Goal: Task Accomplishment & Management: Complete application form

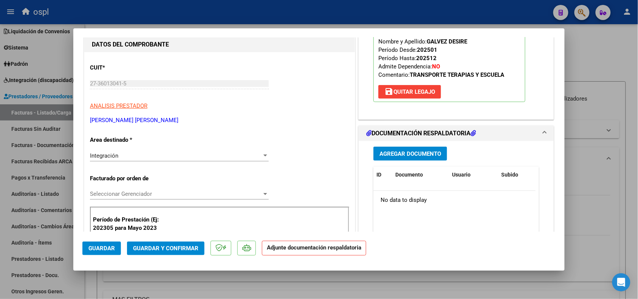
scroll to position [95, 0]
click at [386, 152] on span "Agregar Documento" at bounding box center [411, 153] width 62 height 7
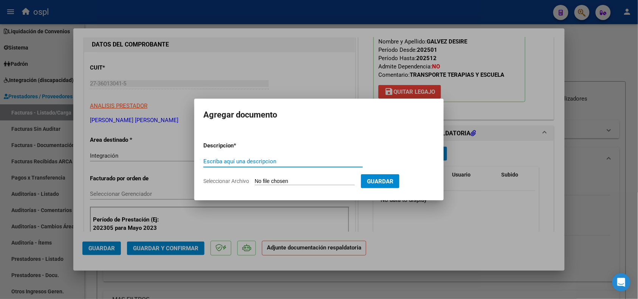
click at [293, 161] on input "Escriba aquí una descripcion" at bounding box center [283, 161] width 160 height 7
click at [293, 178] on input "Seleccionar Archivo" at bounding box center [305, 181] width 100 height 7
type input "C:\fakepath\PA FONOAUDIOLOGIA.pdf"
click at [271, 163] on div "Escriba aquí una descripcion" at bounding box center [283, 165] width 160 height 19
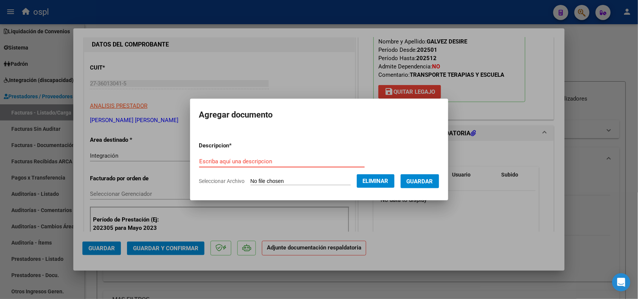
click at [273, 161] on input "Escriba aquí una descripcion" at bounding box center [282, 161] width 166 height 7
type input "pa"
click at [433, 181] on span "Guardar" at bounding box center [420, 181] width 26 height 7
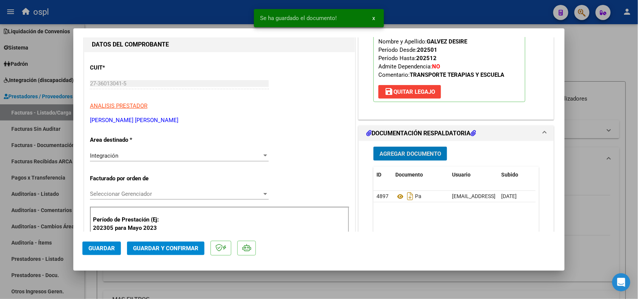
click at [396, 154] on span "Agregar Documento" at bounding box center [411, 153] width 62 height 7
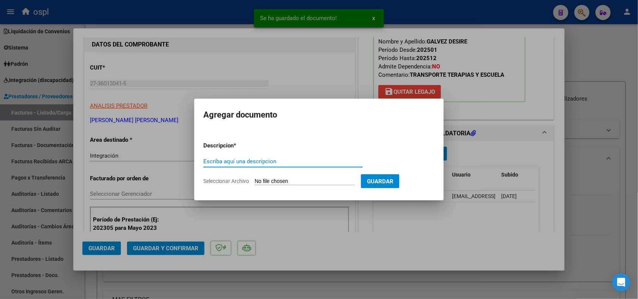
click at [307, 184] on input "Seleccionar Archivo" at bounding box center [305, 181] width 100 height 7
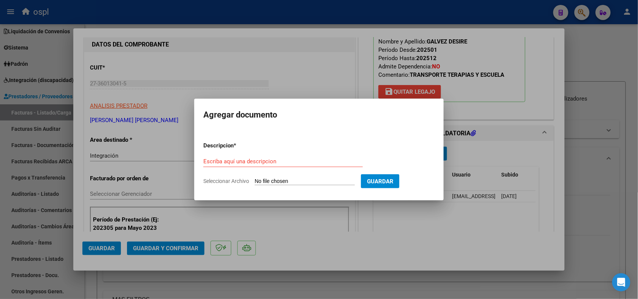
type input "C:\fakepath\PA JARDIN.pdf"
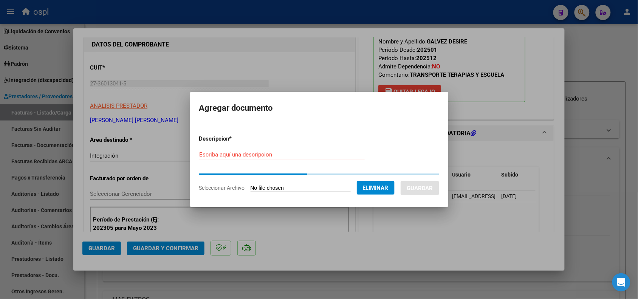
click at [223, 155] on input "Escriba aquí una descripcion" at bounding box center [282, 154] width 166 height 7
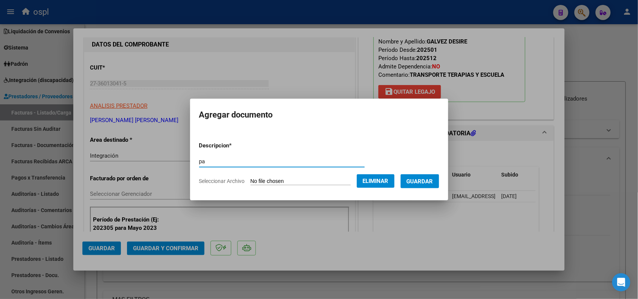
type input "pa"
click at [377, 178] on span "Eliminar" at bounding box center [376, 181] width 26 height 7
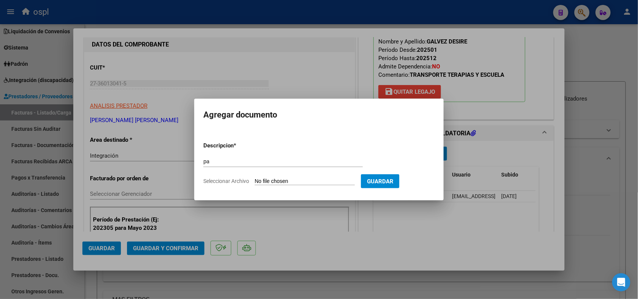
click at [302, 177] on form "Descripcion * pa Escriba aquí una descripcion Seleccionar Archivo Guardar" at bounding box center [318, 163] width 231 height 55
click at [300, 182] on input "Seleccionar Archivo" at bounding box center [305, 181] width 100 height 7
type input "C:\fakepath\PA JARDIN.pdf"
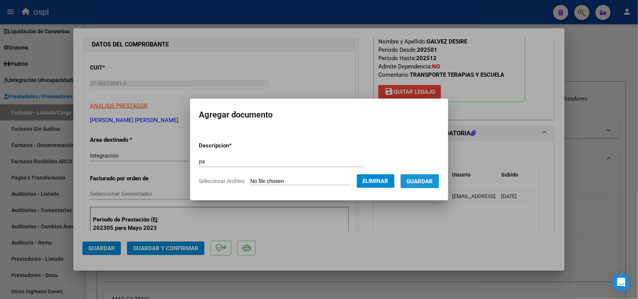
click at [425, 185] on button "Guardar" at bounding box center [420, 181] width 39 height 14
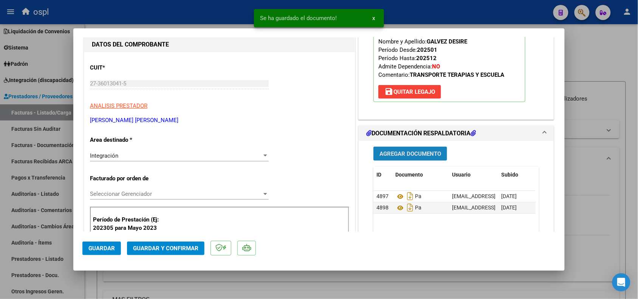
click at [417, 159] on button "Agregar Documento" at bounding box center [411, 154] width 74 height 14
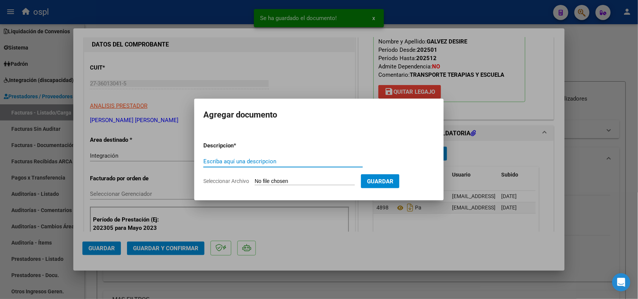
click at [296, 179] on input "Seleccionar Archivo" at bounding box center [305, 181] width 100 height 7
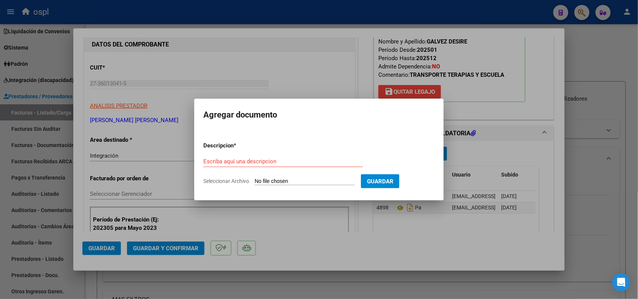
type input "C:\fakepath\PA PSICOLOGIA.pdf"
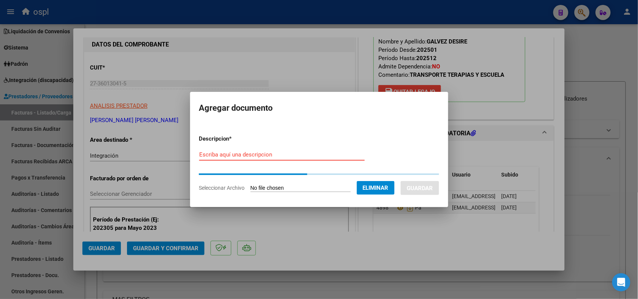
click at [240, 152] on input "Escriba aquí una descripcion" at bounding box center [282, 154] width 166 height 7
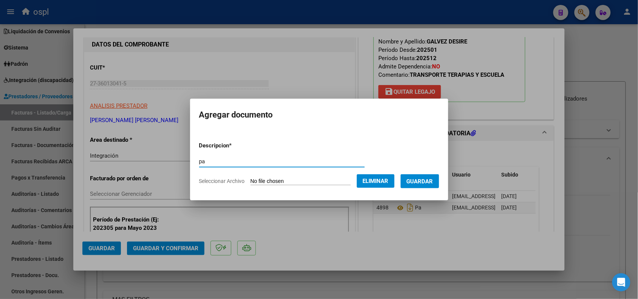
type input "pa"
click at [423, 183] on span "Guardar" at bounding box center [420, 181] width 26 height 7
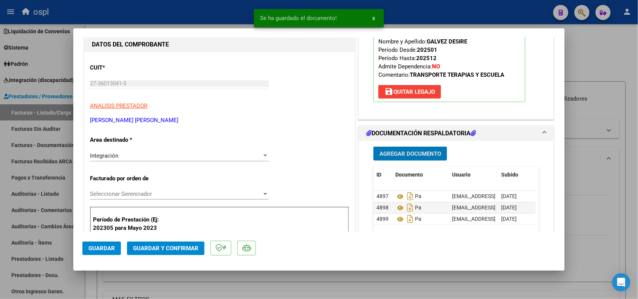
click at [409, 156] on span "Agregar Documento" at bounding box center [411, 153] width 62 height 7
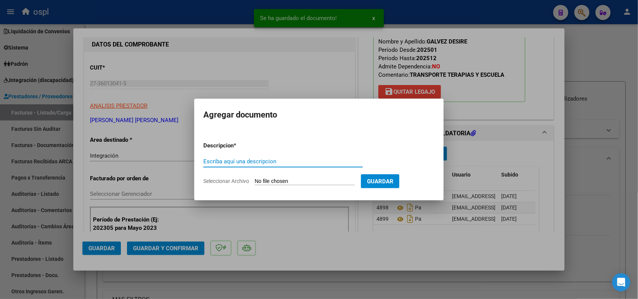
click at [267, 181] on input "Seleccionar Archivo" at bounding box center [305, 181] width 100 height 7
type input "C:\fakepath\PA PSICOPEDAGOGIA.pdf"
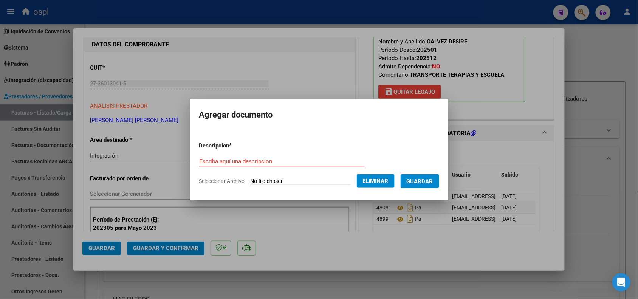
click at [310, 164] on input "Escriba aquí una descripcion" at bounding box center [282, 161] width 166 height 7
type input "pa"
click at [430, 175] on button "Guardar" at bounding box center [420, 181] width 39 height 14
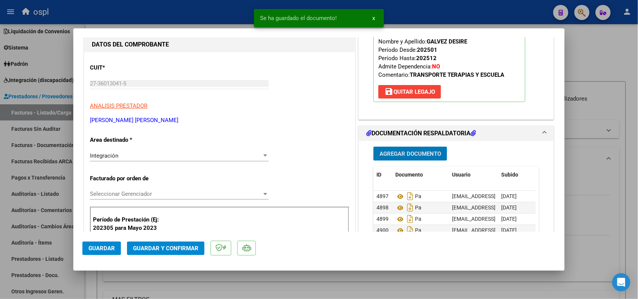
click at [420, 157] on span "Agregar Documento" at bounding box center [411, 153] width 62 height 7
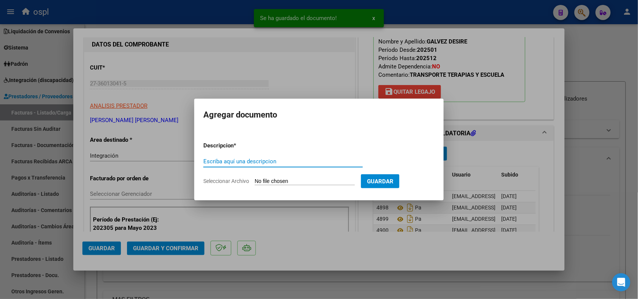
click at [310, 185] on input "Seleccionar Archivo" at bounding box center [305, 181] width 100 height 7
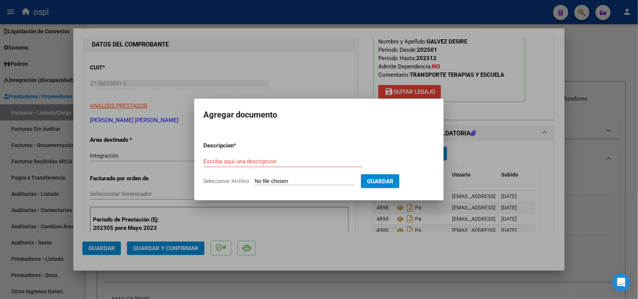
type input "C:\fakepath\PA TER OCUPACIONAL.pdf"
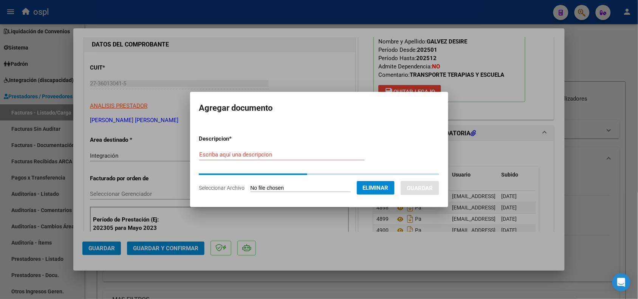
click at [282, 157] on input "Escriba aquí una descripcion" at bounding box center [282, 154] width 166 height 7
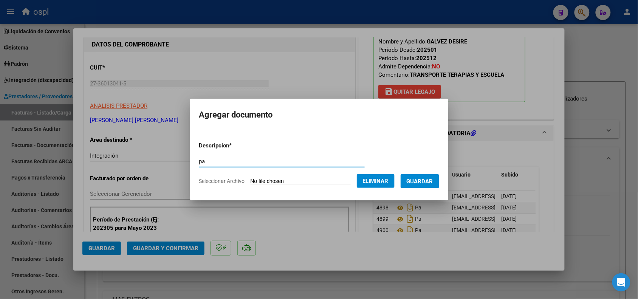
type input "pa"
click at [428, 183] on span "Guardar" at bounding box center [420, 181] width 26 height 7
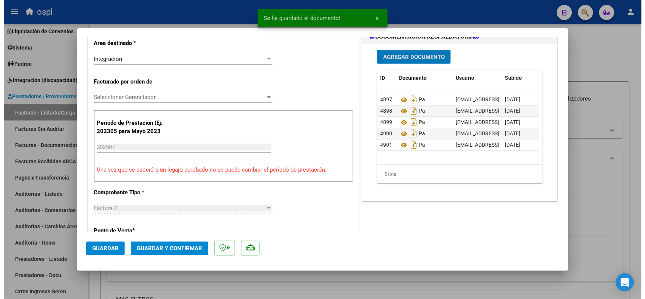
scroll to position [189, 0]
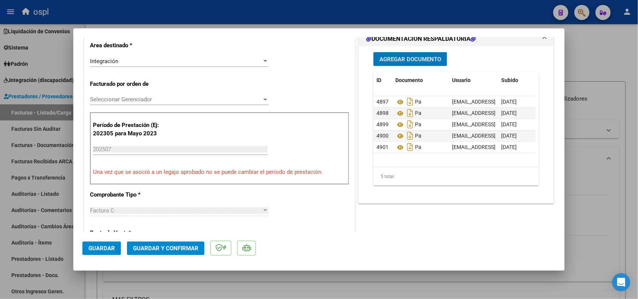
click at [176, 252] on button "Guardar y Confirmar" at bounding box center [166, 249] width 78 height 14
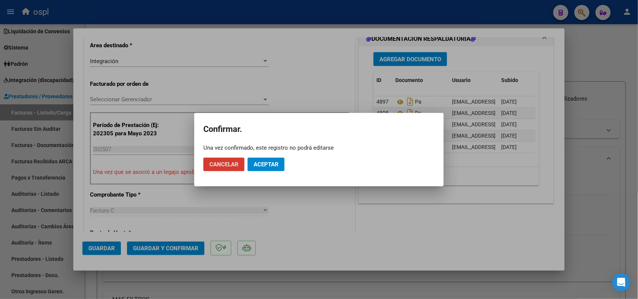
click at [275, 159] on button "Aceptar" at bounding box center [266, 165] width 37 height 14
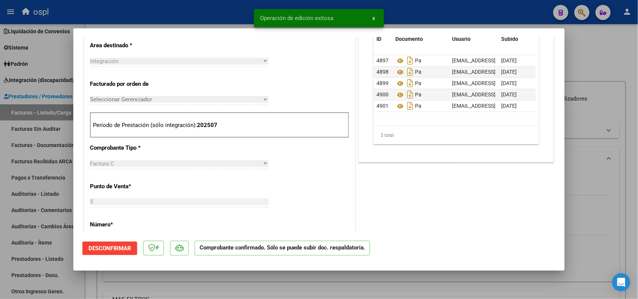
click at [587, 168] on div at bounding box center [319, 149] width 638 height 299
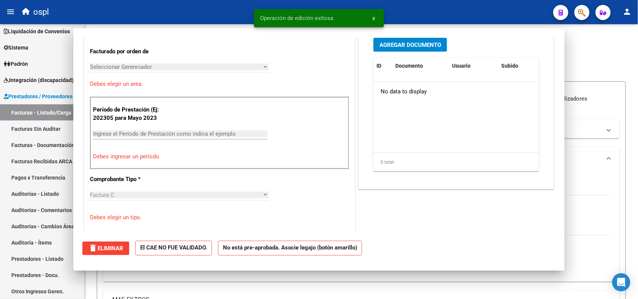
scroll to position [0, 0]
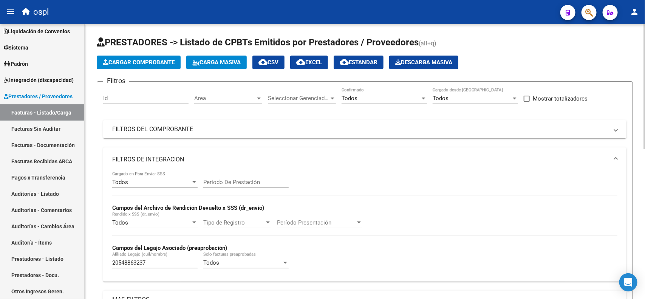
click at [163, 56] on button "Cargar Comprobante" at bounding box center [139, 63] width 84 height 14
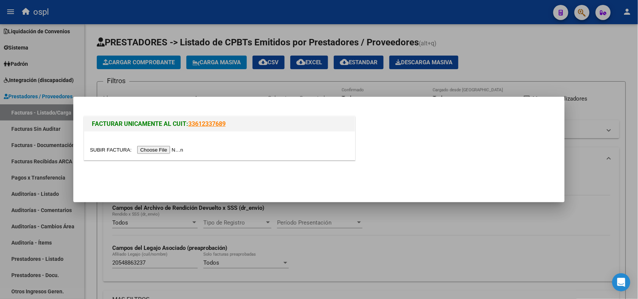
click at [159, 147] on input "file" at bounding box center [138, 150] width 96 height 8
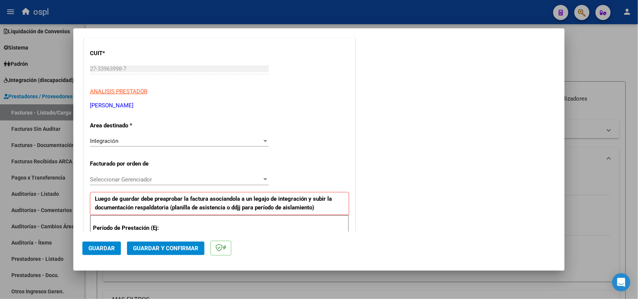
scroll to position [142, 0]
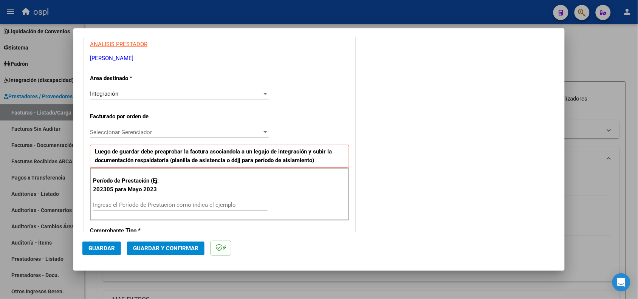
click at [185, 202] on input "Ingrese el Período de Prestación como indica el ejemplo" at bounding box center [180, 205] width 175 height 7
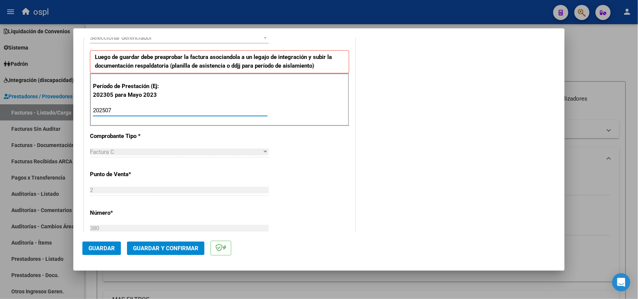
scroll to position [284, 0]
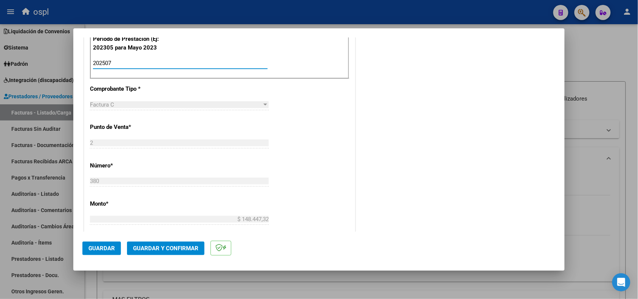
type input "202507"
click at [110, 243] on button "Guardar" at bounding box center [101, 249] width 39 height 14
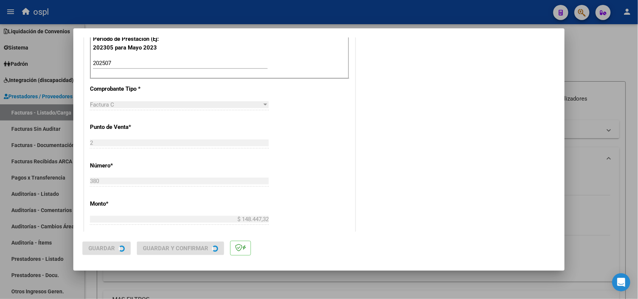
scroll to position [0, 0]
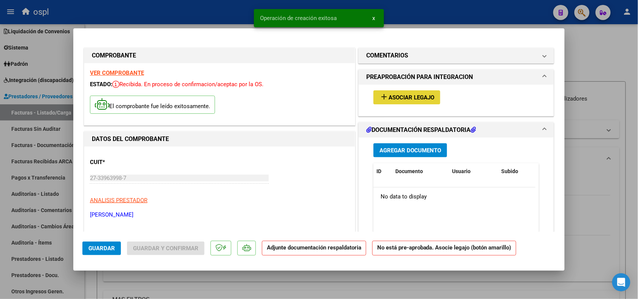
click at [400, 102] on button "add Asociar Legajo" at bounding box center [407, 97] width 67 height 14
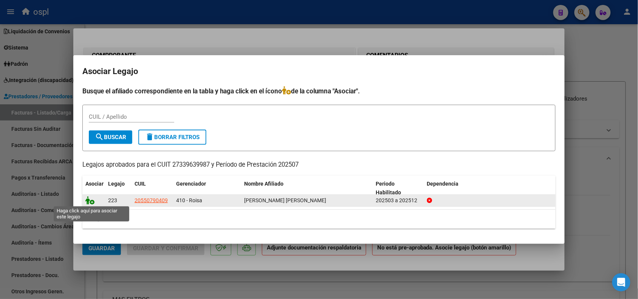
click at [89, 196] on icon at bounding box center [89, 200] width 9 height 8
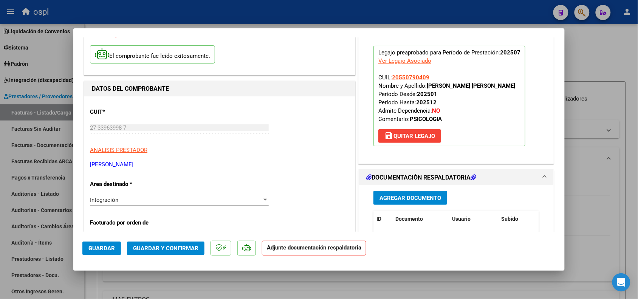
scroll to position [95, 0]
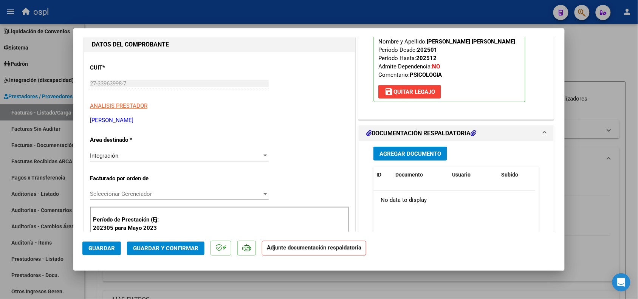
click at [395, 149] on button "Agregar Documento" at bounding box center [411, 154] width 74 height 14
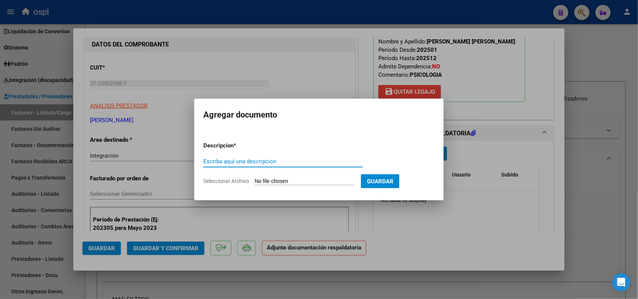
click at [282, 163] on input "Escriba aquí una descripcion" at bounding box center [283, 161] width 160 height 7
click at [282, 179] on input "Seleccionar Archivo" at bounding box center [305, 181] width 100 height 7
type input "C:\fakepath\Planilla Asistencia [PERSON_NAME] [PERSON_NAME] 2025.pdf"
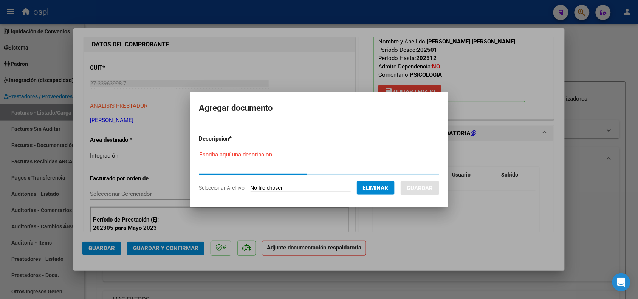
click at [264, 154] on input "Escriba aquí una descripcion" at bounding box center [282, 154] width 166 height 7
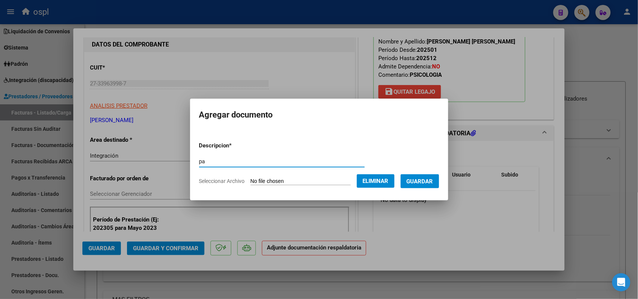
type input "pa"
click at [433, 180] on span "Guardar" at bounding box center [420, 181] width 26 height 7
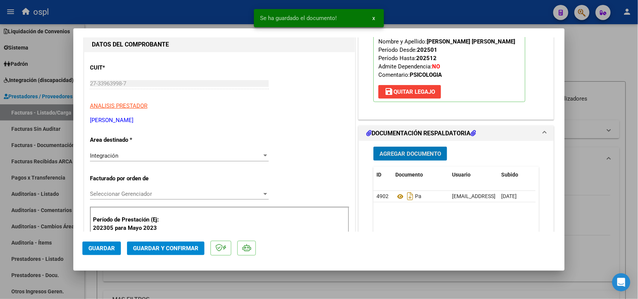
click at [153, 248] on span "Guardar y Confirmar" at bounding box center [165, 248] width 65 height 7
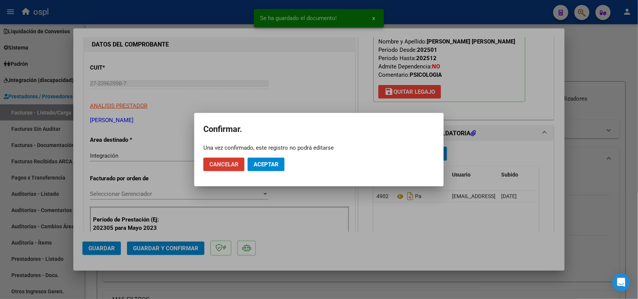
click at [264, 171] on button "Aceptar" at bounding box center [266, 165] width 37 height 14
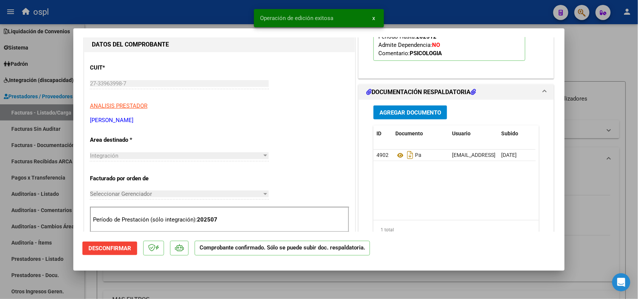
click at [589, 180] on div at bounding box center [319, 149] width 638 height 299
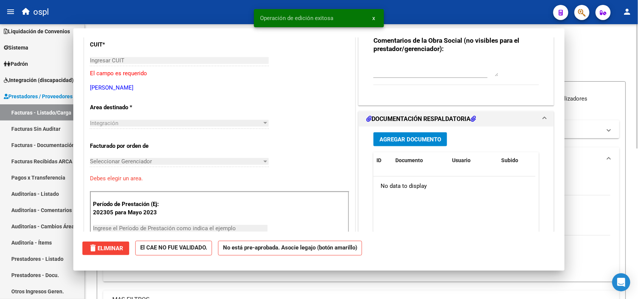
scroll to position [0, 0]
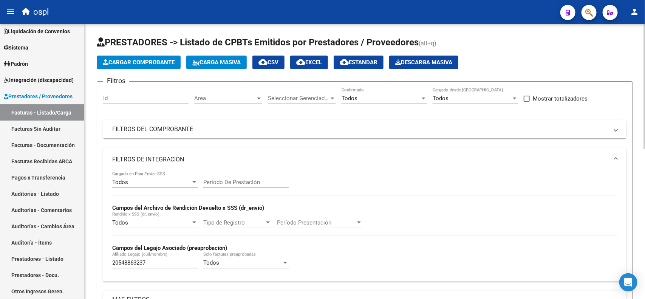
click at [150, 62] on span "Cargar Comprobante" at bounding box center [139, 62] width 72 height 7
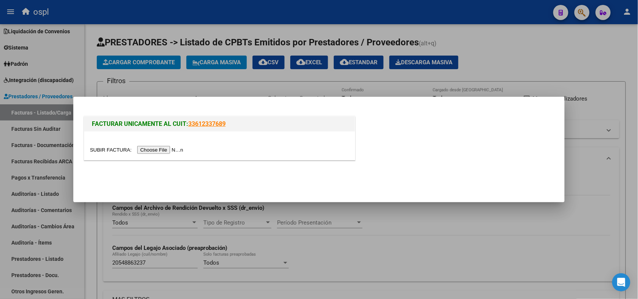
click at [167, 150] on input "file" at bounding box center [138, 150] width 96 height 8
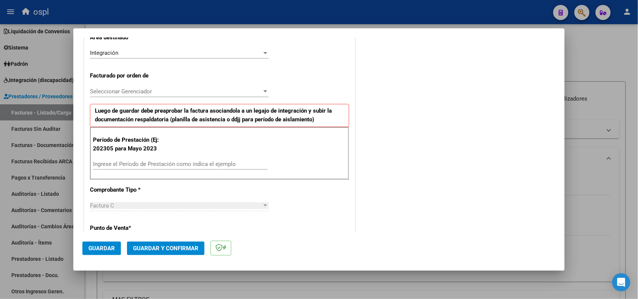
scroll to position [236, 0]
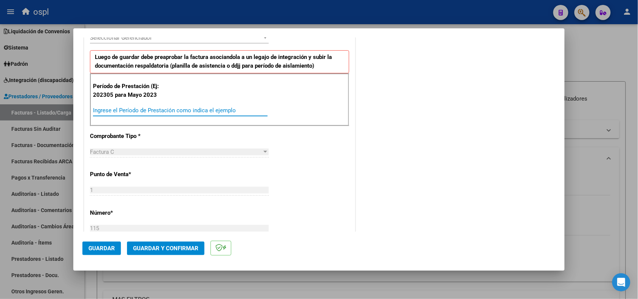
click at [144, 112] on input "Ingrese el Período de Prestación como indica el ejemplo" at bounding box center [180, 110] width 175 height 7
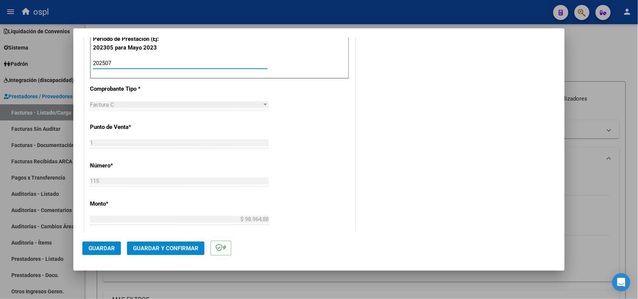
scroll to position [331, 0]
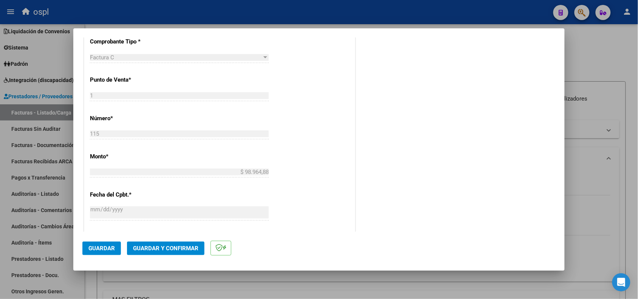
type input "202507"
click at [99, 248] on span "Guardar" at bounding box center [101, 248] width 26 height 7
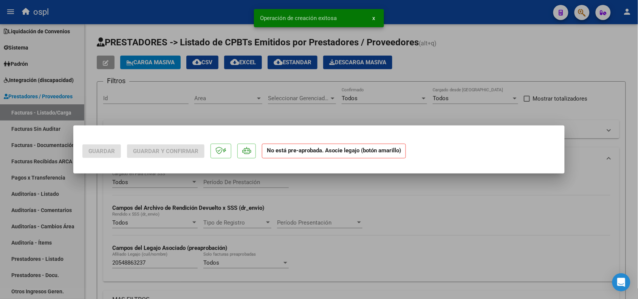
scroll to position [0, 0]
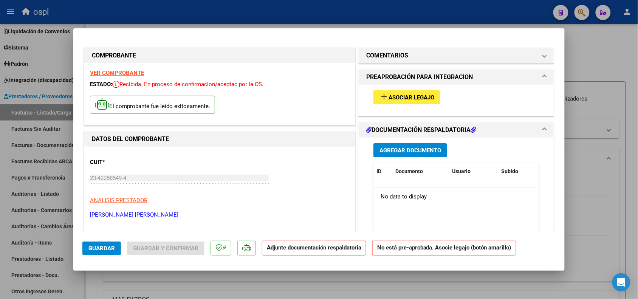
click at [394, 92] on button "add Asociar Legajo" at bounding box center [407, 97] width 67 height 14
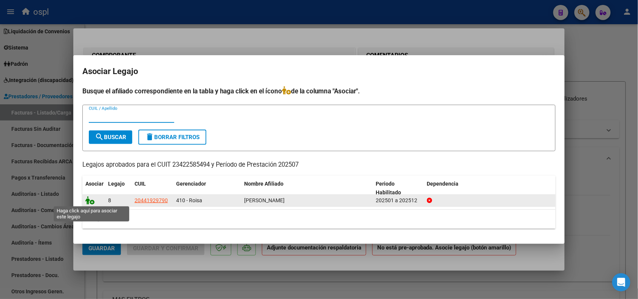
click at [90, 201] on icon at bounding box center [89, 200] width 9 height 8
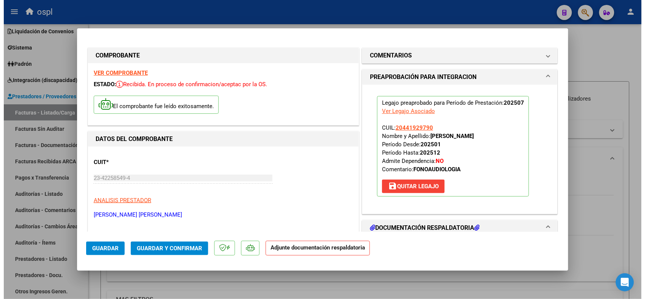
scroll to position [47, 0]
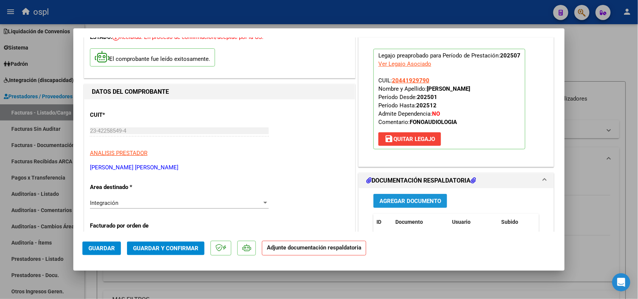
click at [411, 197] on button "Agregar Documento" at bounding box center [411, 201] width 74 height 14
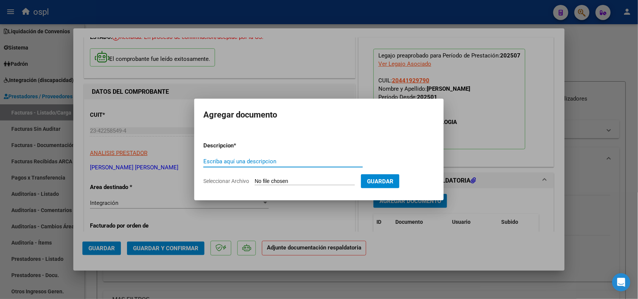
drag, startPoint x: 253, startPoint y: 159, endPoint x: 267, endPoint y: 174, distance: 20.1
click at [254, 159] on input "Escriba aquí una descripcion" at bounding box center [283, 161] width 160 height 7
click at [273, 182] on input "Seleccionar Archivo" at bounding box center [305, 181] width 100 height 7
type input "C:\fakepath\asistencia [PERSON_NAME].pdf"
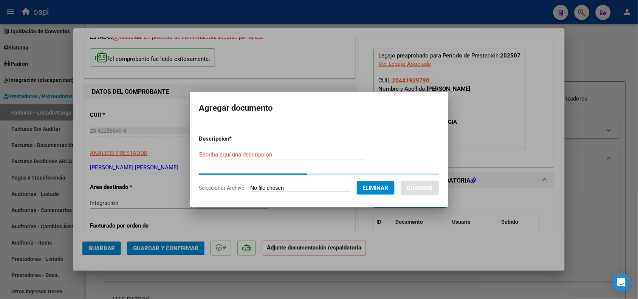
click at [287, 158] on input "Escriba aquí una descripcion" at bounding box center [282, 154] width 166 height 7
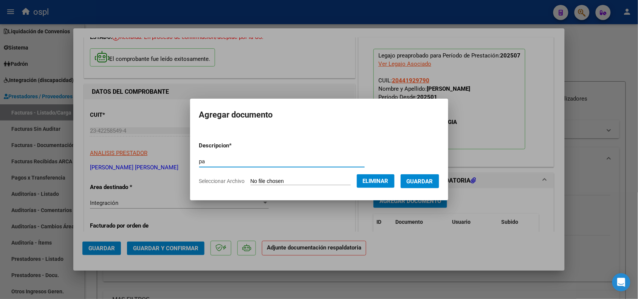
type input "pa"
click at [416, 178] on span "Guardar" at bounding box center [420, 181] width 26 height 7
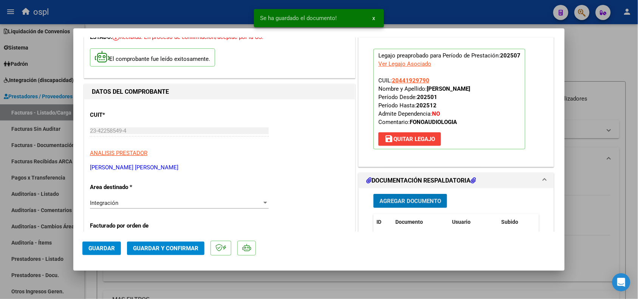
click at [595, 171] on div at bounding box center [319, 149] width 638 height 299
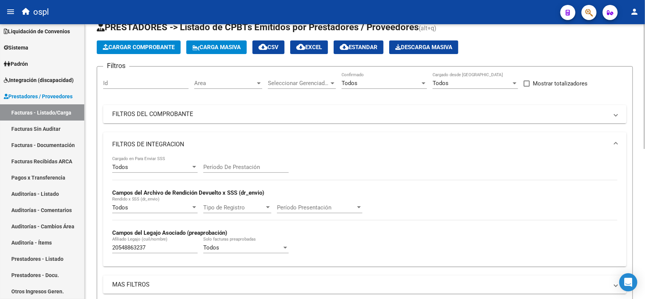
scroll to position [0, 0]
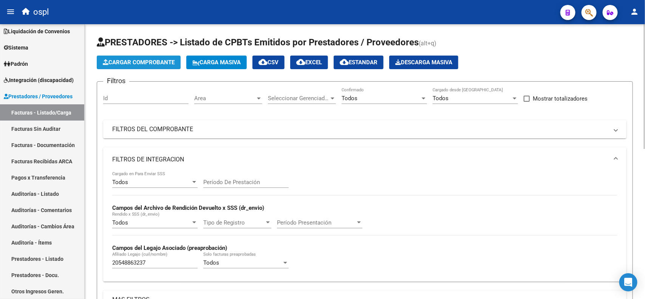
click at [159, 61] on span "Cargar Comprobante" at bounding box center [139, 62] width 72 height 7
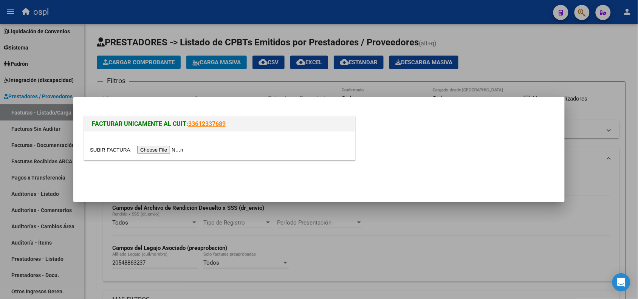
click at [176, 150] on input "file" at bounding box center [138, 150] width 96 height 8
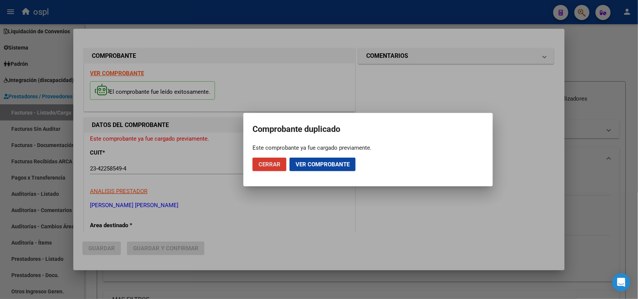
click at [307, 163] on span "Ver comprobante" at bounding box center [323, 164] width 54 height 7
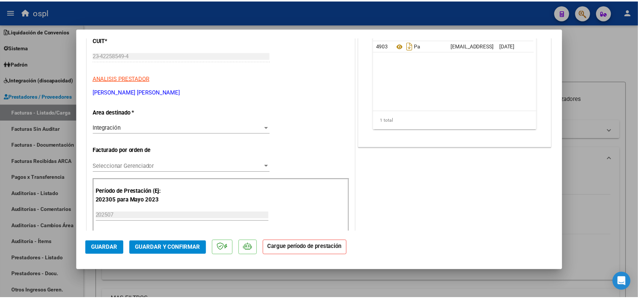
scroll to position [142, 0]
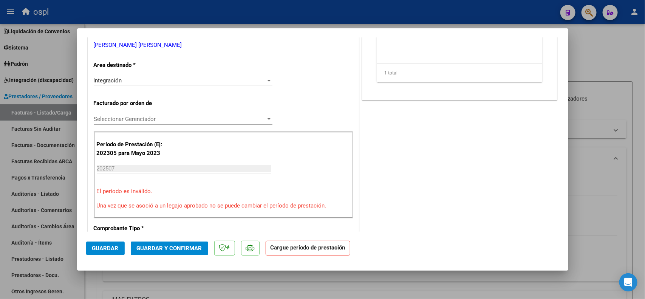
click at [185, 250] on span "Guardar y Confirmar" at bounding box center [169, 248] width 65 height 7
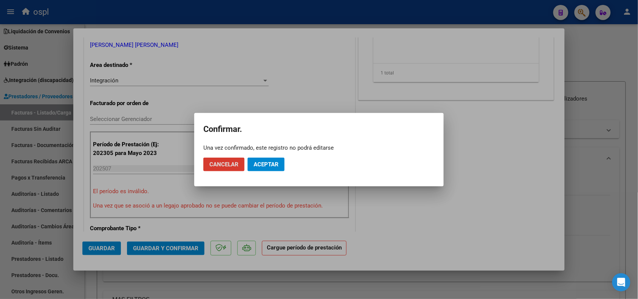
click at [265, 161] on span "Aceptar" at bounding box center [266, 164] width 25 height 7
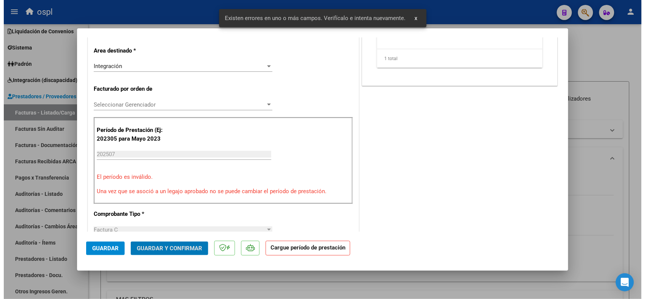
scroll to position [169, 0]
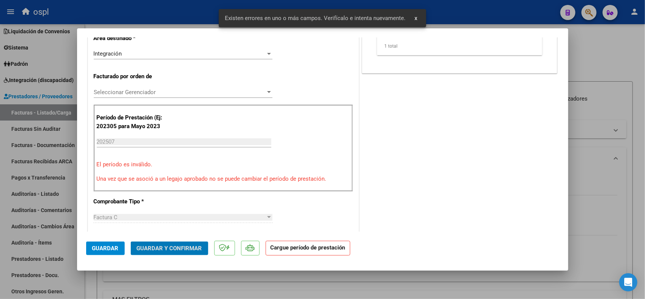
click at [607, 161] on div at bounding box center [322, 149] width 645 height 299
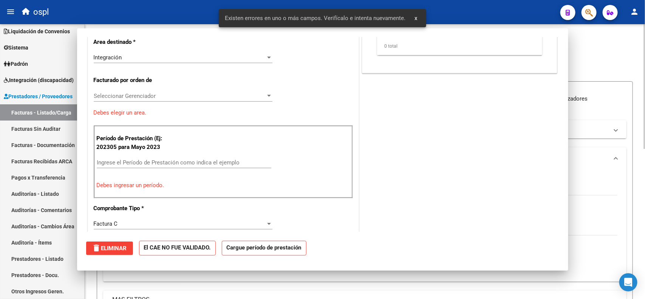
scroll to position [0, 0]
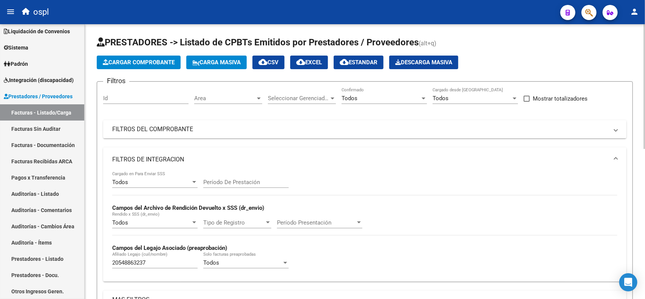
click at [144, 65] on button "Cargar Comprobante" at bounding box center [139, 63] width 84 height 14
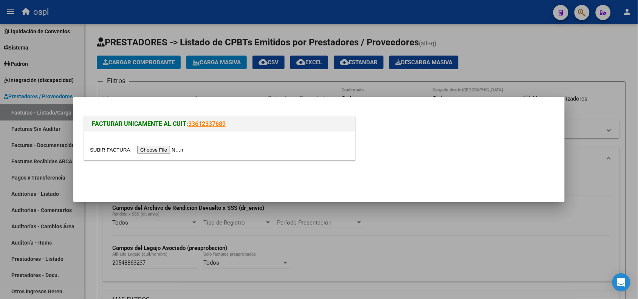
click at [181, 151] on input "file" at bounding box center [138, 150] width 96 height 8
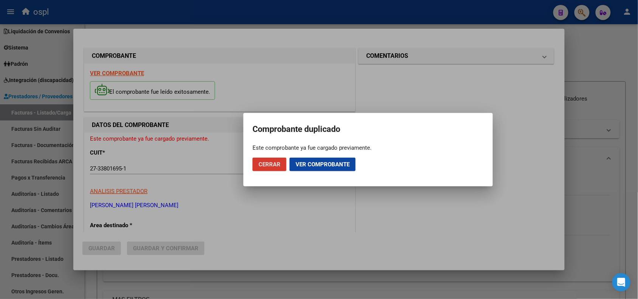
click at [272, 165] on span "Cerrar" at bounding box center [270, 164] width 22 height 7
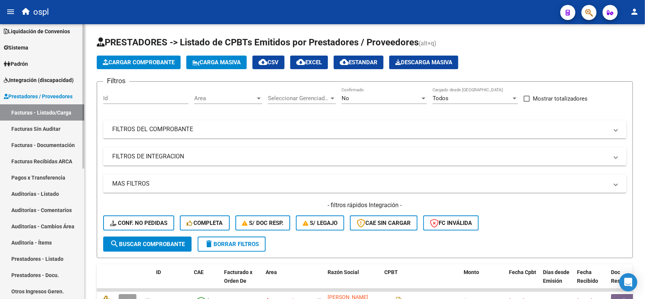
click at [65, 111] on link "Facturas - Listado/Carga" at bounding box center [42, 112] width 84 height 16
click at [155, 57] on button "Cargar Comprobante" at bounding box center [139, 63] width 84 height 14
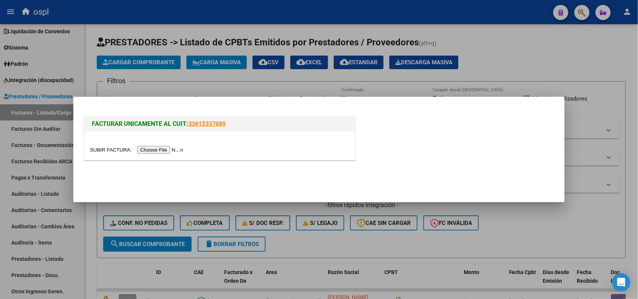
click at [184, 150] on input "file" at bounding box center [138, 150] width 96 height 8
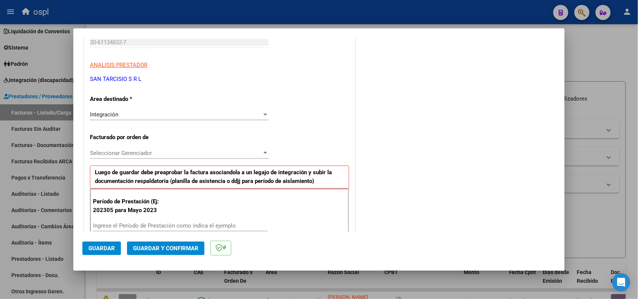
scroll to position [142, 0]
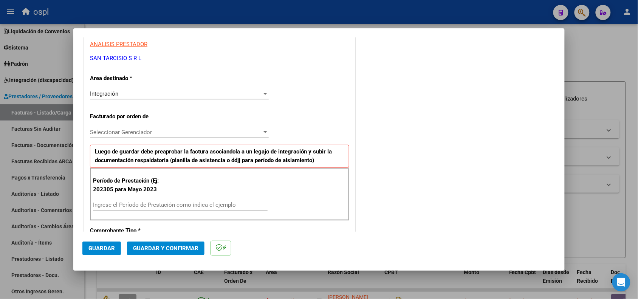
click at [180, 202] on div "Ingrese el Período de Prestación como indica el ejemplo" at bounding box center [180, 204] width 175 height 11
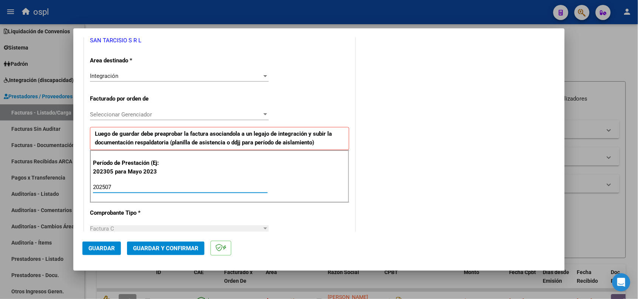
scroll to position [236, 0]
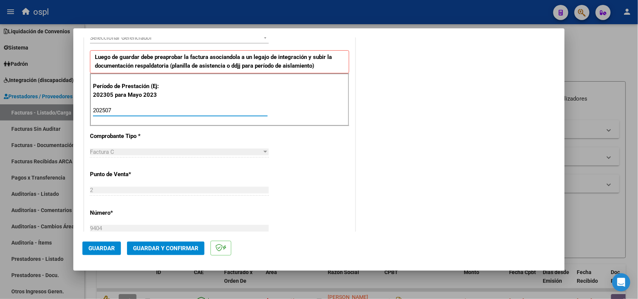
type input "202507"
click at [108, 245] on span "Guardar" at bounding box center [101, 248] width 26 height 7
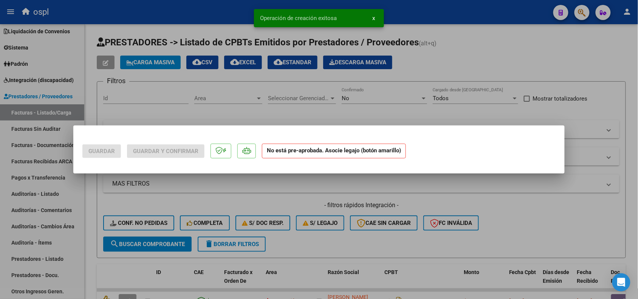
scroll to position [0, 0]
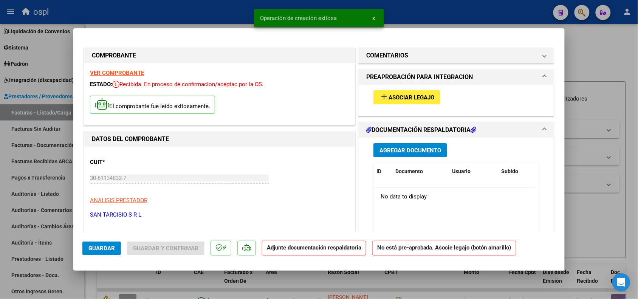
click at [413, 97] on span "Asociar Legajo" at bounding box center [412, 97] width 46 height 7
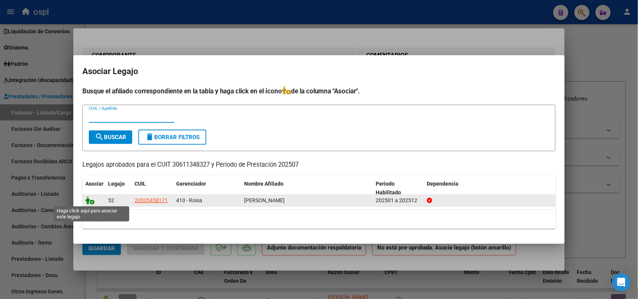
click at [89, 197] on icon at bounding box center [89, 200] width 9 height 8
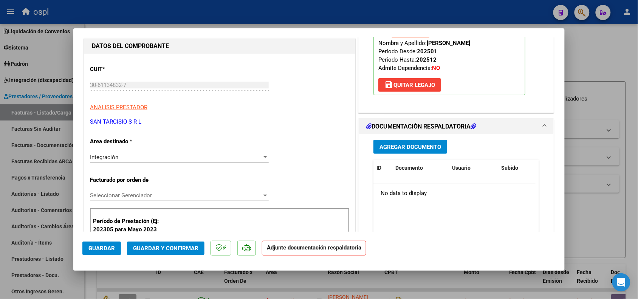
scroll to position [95, 0]
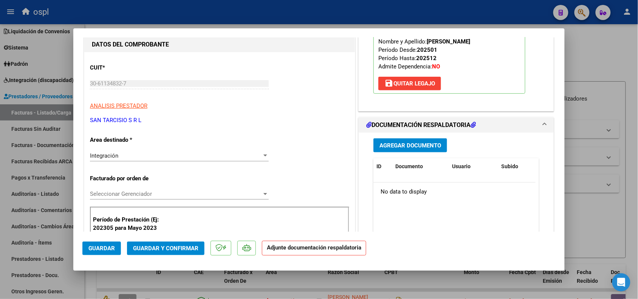
click at [416, 140] on button "Agregar Documento" at bounding box center [411, 145] width 74 height 14
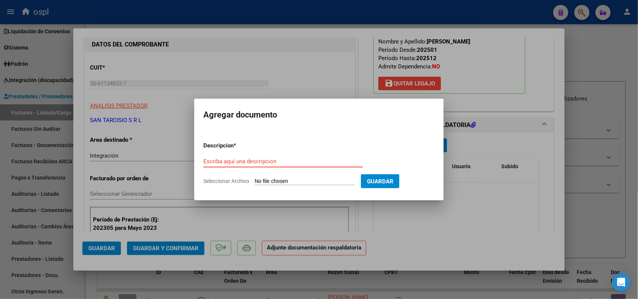
click at [316, 182] on input "Seleccionar Archivo" at bounding box center [305, 181] width 100 height 7
type input "C:\fakepath\asistencia [PERSON_NAME]-25 [PERSON_NAME]pdf"
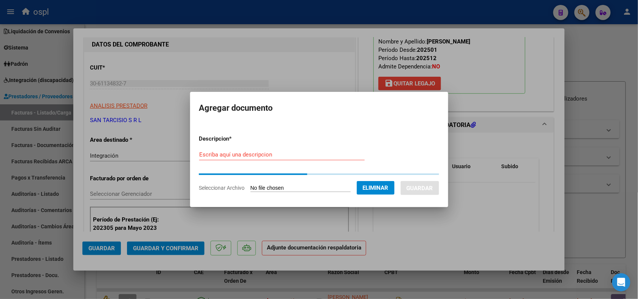
click at [323, 154] on input "Escriba aquí una descripcion" at bounding box center [282, 154] width 166 height 7
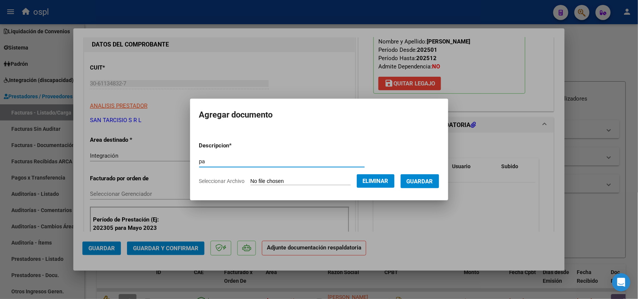
type input "pa"
click at [433, 180] on span "Guardar" at bounding box center [420, 181] width 26 height 7
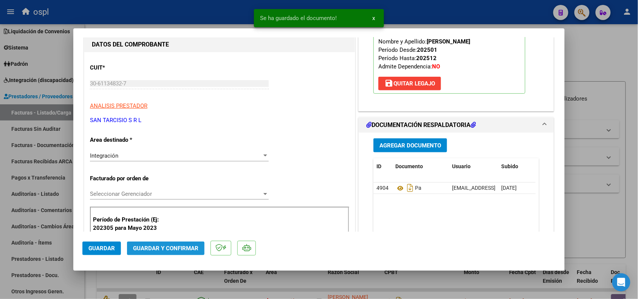
click at [139, 251] on span "Guardar y Confirmar" at bounding box center [165, 248] width 65 height 7
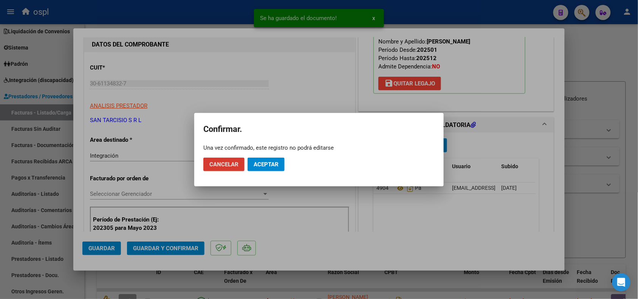
click at [277, 163] on span "Aceptar" at bounding box center [266, 164] width 25 height 7
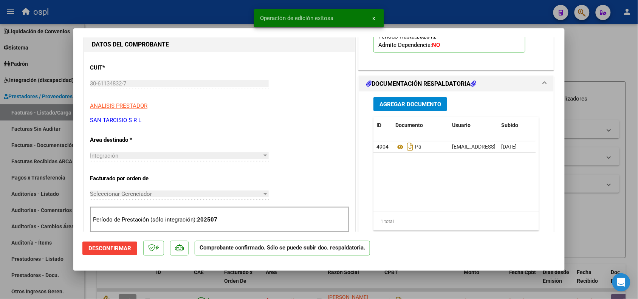
click at [597, 188] on div at bounding box center [319, 149] width 638 height 299
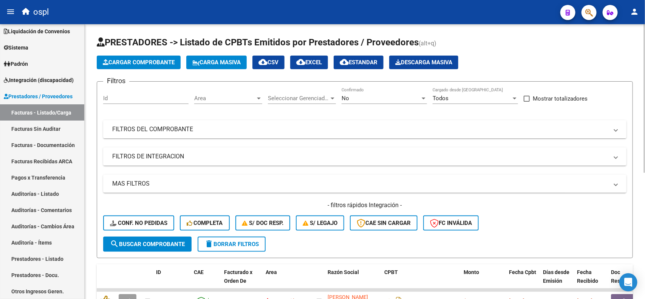
click at [157, 65] on button "Cargar Comprobante" at bounding box center [139, 63] width 84 height 14
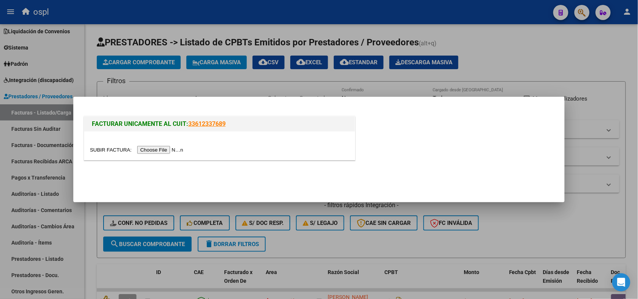
click at [165, 149] on input "file" at bounding box center [138, 150] width 96 height 8
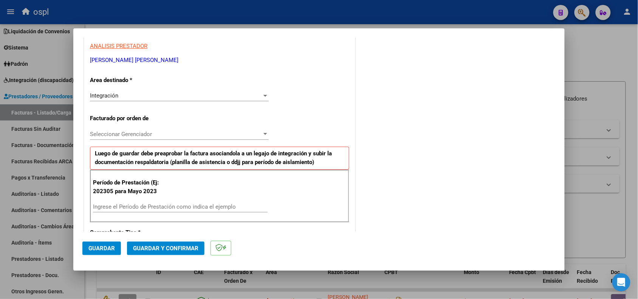
scroll to position [142, 0]
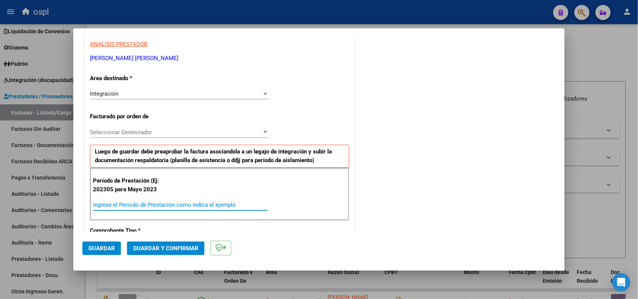
click at [171, 203] on input "Ingrese el Período de Prestación como indica el ejemplo" at bounding box center [180, 205] width 175 height 7
type input "202507"
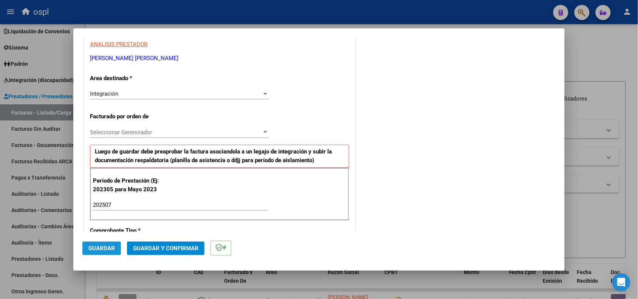
click at [113, 244] on button "Guardar" at bounding box center [101, 249] width 39 height 14
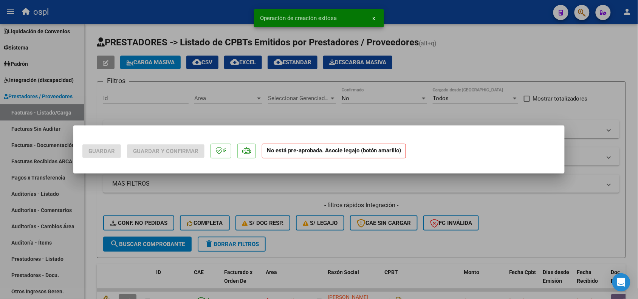
scroll to position [0, 0]
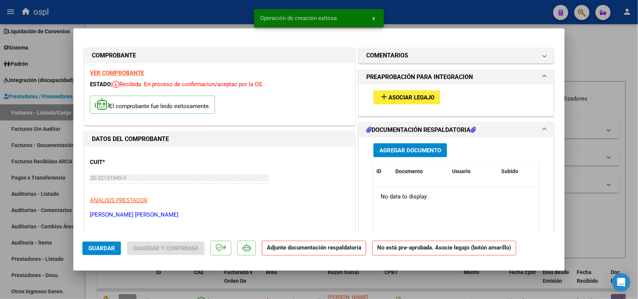
click at [409, 95] on span "Asociar Legajo" at bounding box center [412, 97] width 46 height 7
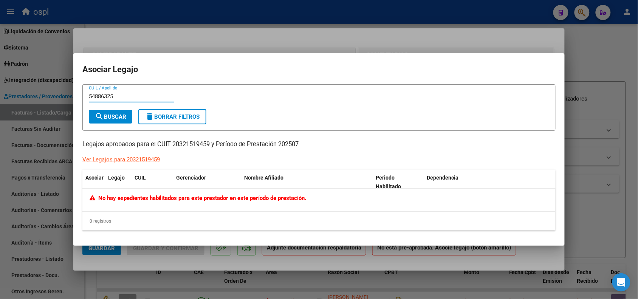
type input "54886325"
drag, startPoint x: 130, startPoint y: 93, endPoint x: 0, endPoint y: 87, distance: 129.8
click at [20, 93] on div "COMPROBANTE VER COMPROBANTE ESTADO: Recibida. En proceso de confirmacion/acepta…" at bounding box center [319, 149] width 638 height 299
click at [332, 27] on div at bounding box center [319, 149] width 638 height 299
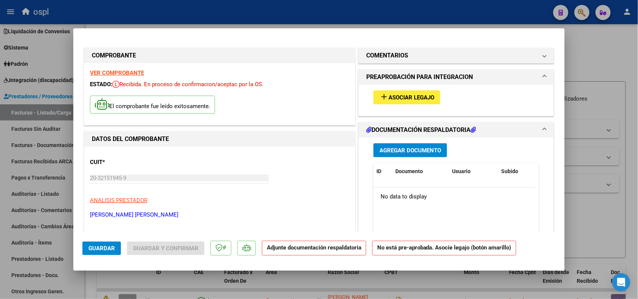
click at [430, 95] on span "Asociar Legajo" at bounding box center [412, 97] width 46 height 7
